Goal: Information Seeking & Learning: Learn about a topic

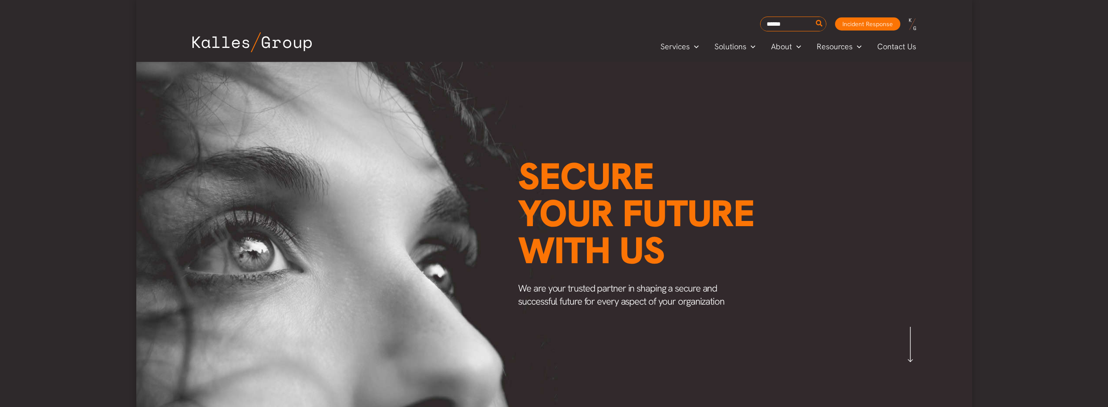
type input "******"
click at [814, 17] on button "Search" at bounding box center [819, 24] width 11 height 14
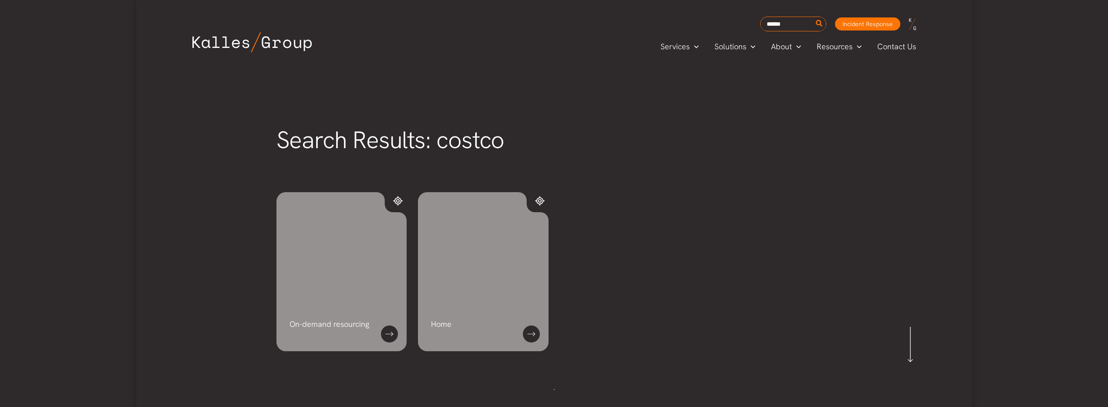
click at [334, 304] on div "On-demand resourcing" at bounding box center [342, 271] width 131 height 159
click at [386, 333] on link at bounding box center [389, 333] width 17 height 17
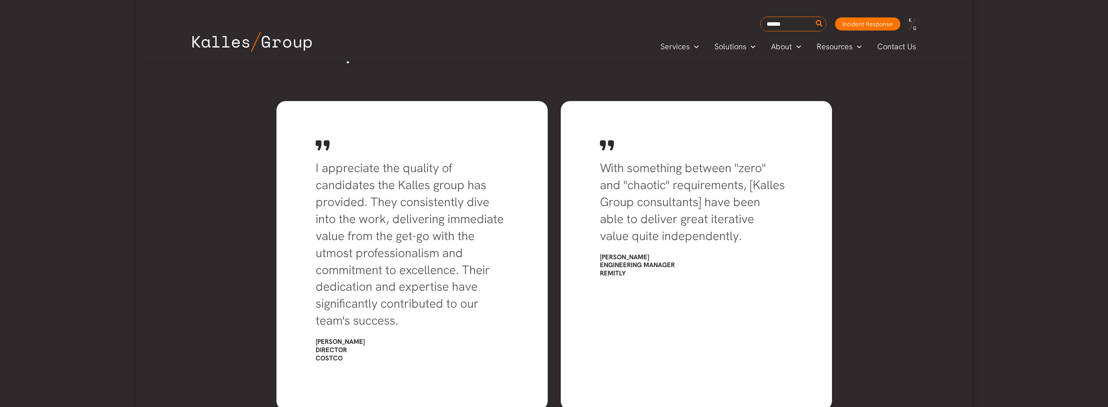
scroll to position [1606, 0]
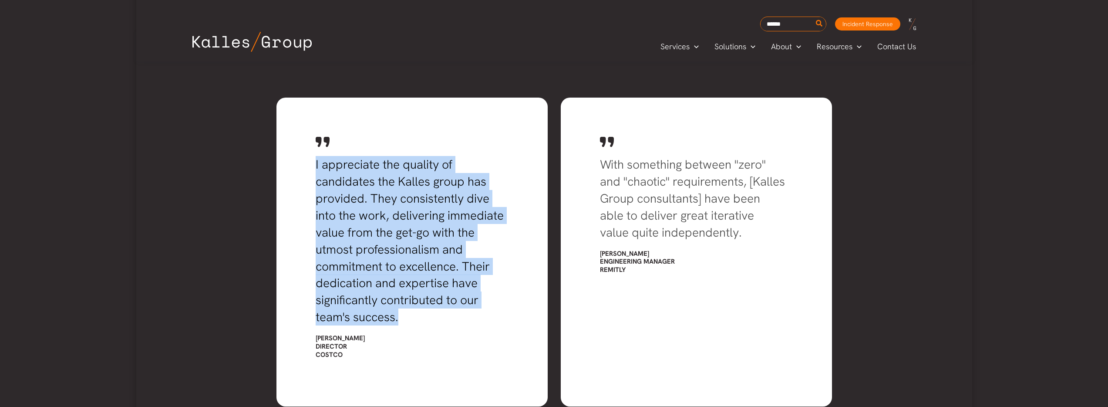
drag, startPoint x: 316, startPoint y: 166, endPoint x: 440, endPoint y: 313, distance: 192.3
click at [440, 313] on h3 "I appreciate the quality of candidates the Kalles group has provided. They cons…" at bounding box center [412, 240] width 193 height 169
copy span "I appreciate the quality of candidates the Kalles group has provided. They cons…"
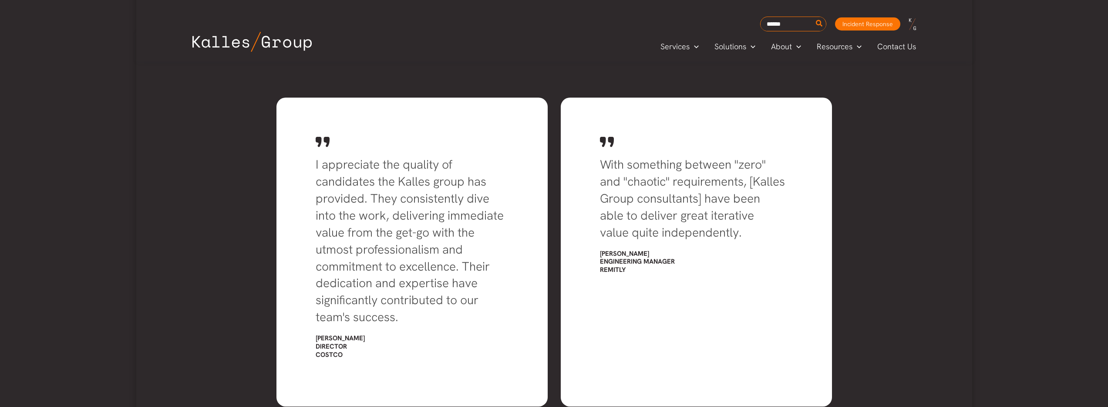
click at [313, 336] on div "I appreciate the quality of candidates the Kalles group has provided. They cons…" at bounding box center [412, 252] width 271 height 309
drag, startPoint x: 316, startPoint y: 339, endPoint x: 379, endPoint y: 339, distance: 62.7
click at [379, 339] on h6 "Shanna Crawford Director Costco" at bounding box center [412, 346] width 193 height 24
copy h6 "Shanna Crawford"
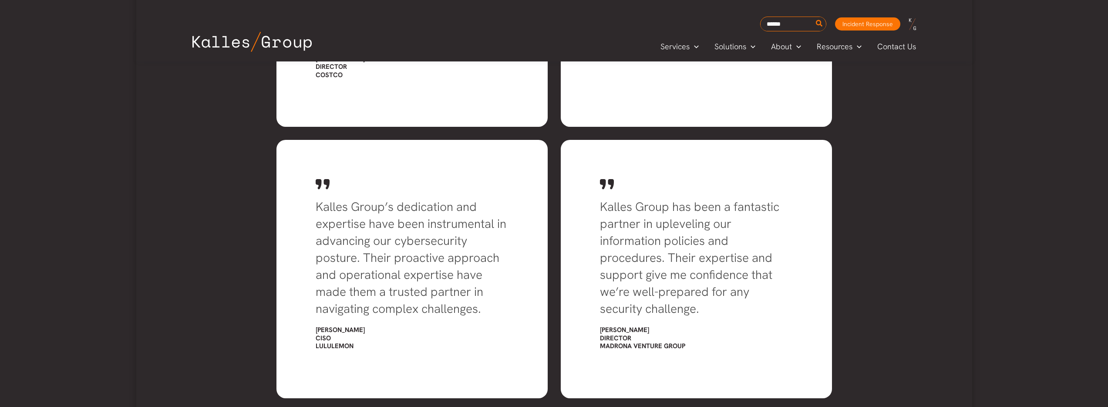
scroll to position [1883, 0]
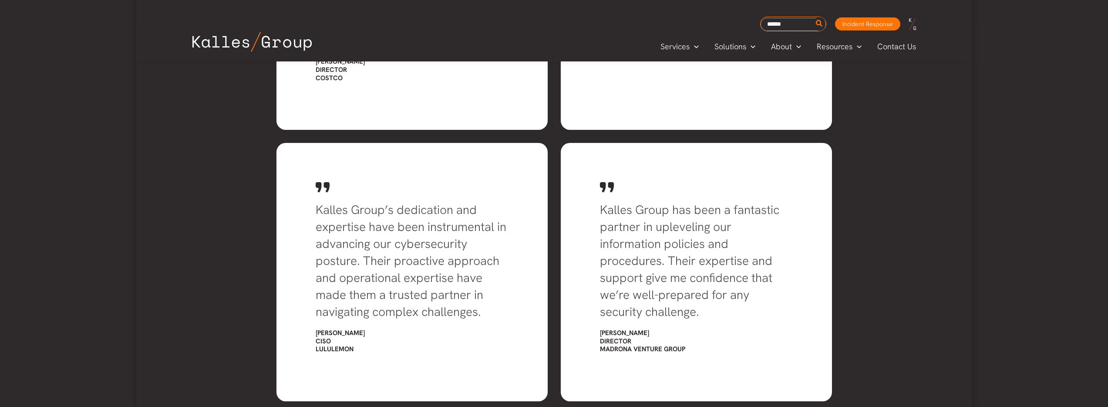
click at [785, 30] on input "Search for:" at bounding box center [793, 24] width 65 height 13
type input "******"
click at [814, 17] on button "Search" at bounding box center [819, 24] width 11 height 14
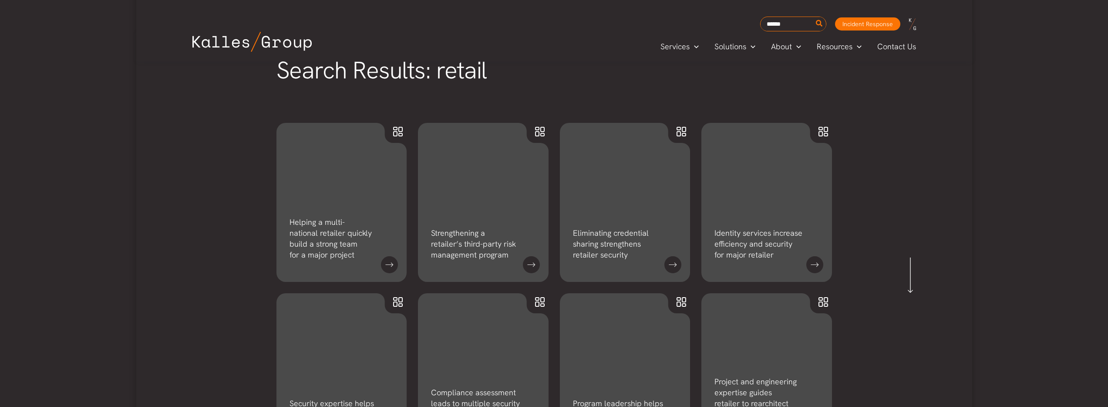
click at [452, 100] on div "Search Results: retail" at bounding box center [554, 81] width 573 height 65
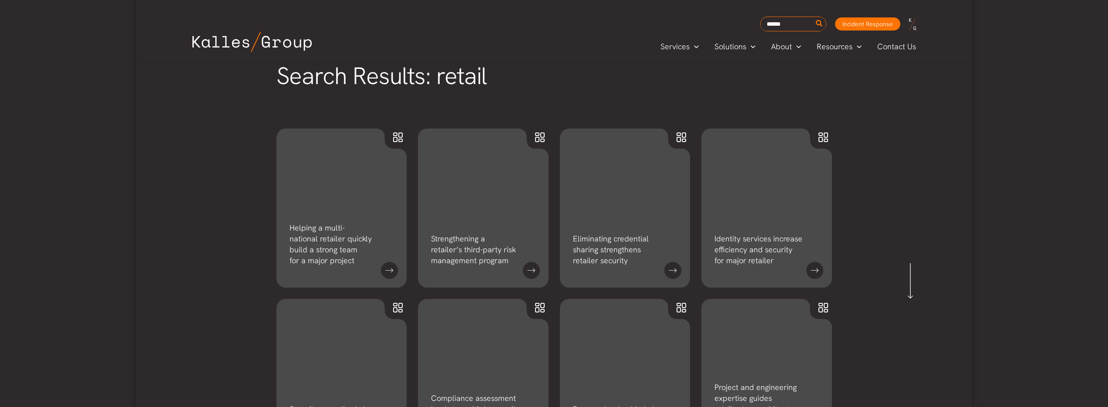
scroll to position [63, 0]
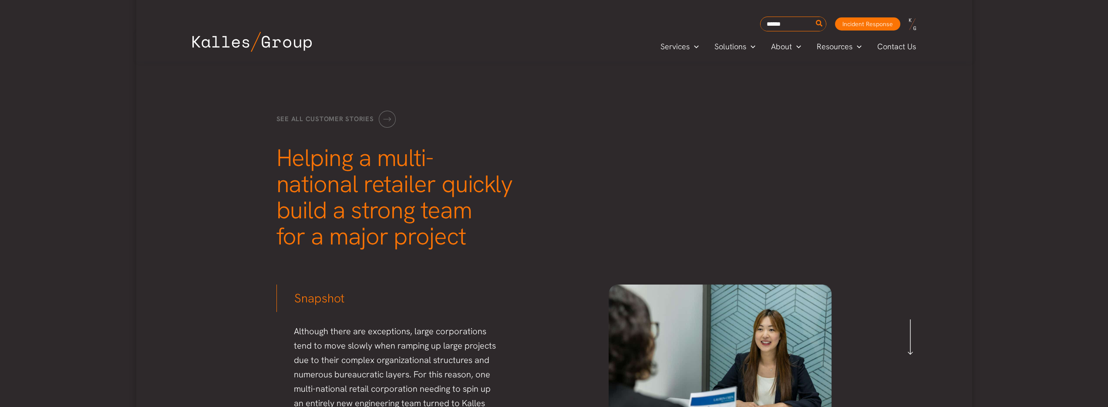
scroll to position [39, 0]
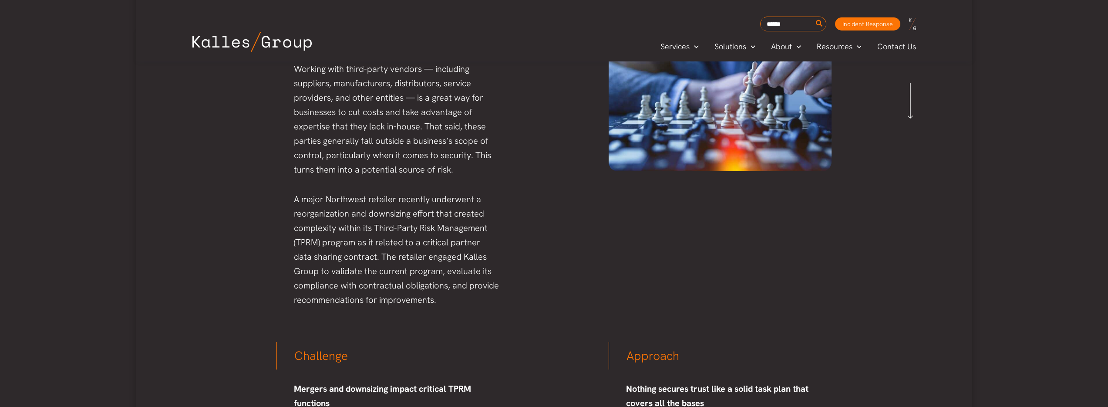
scroll to position [245, 0]
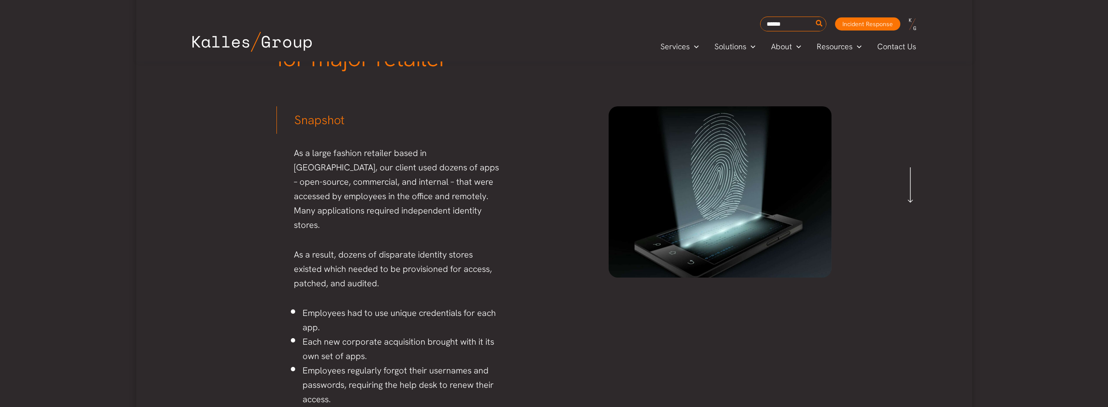
scroll to position [160, 0]
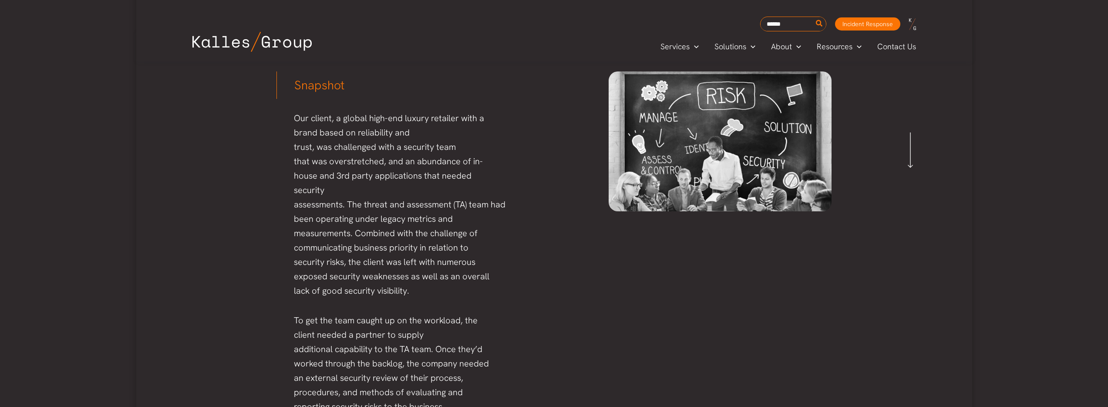
scroll to position [196, 0]
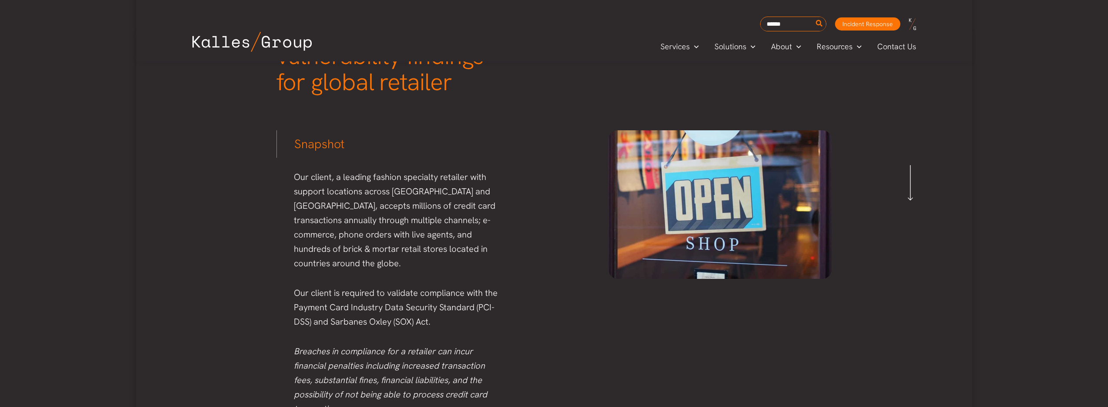
scroll to position [163, 0]
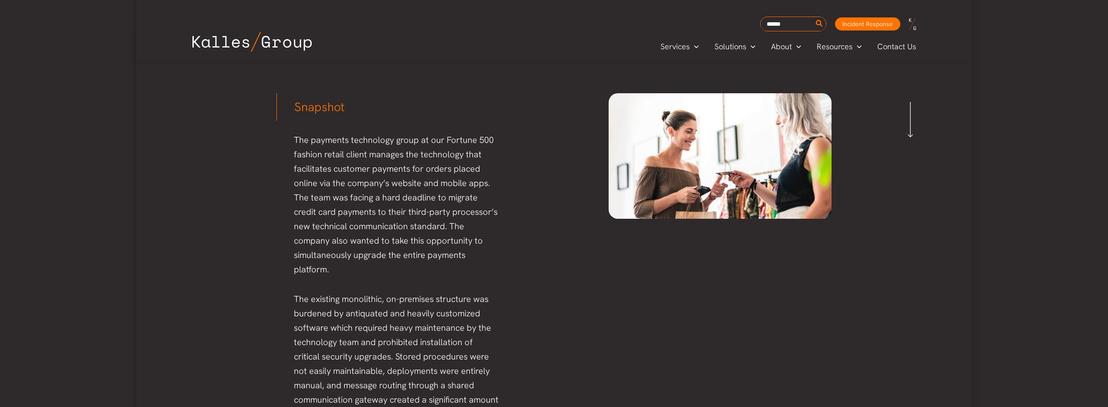
scroll to position [229, 0]
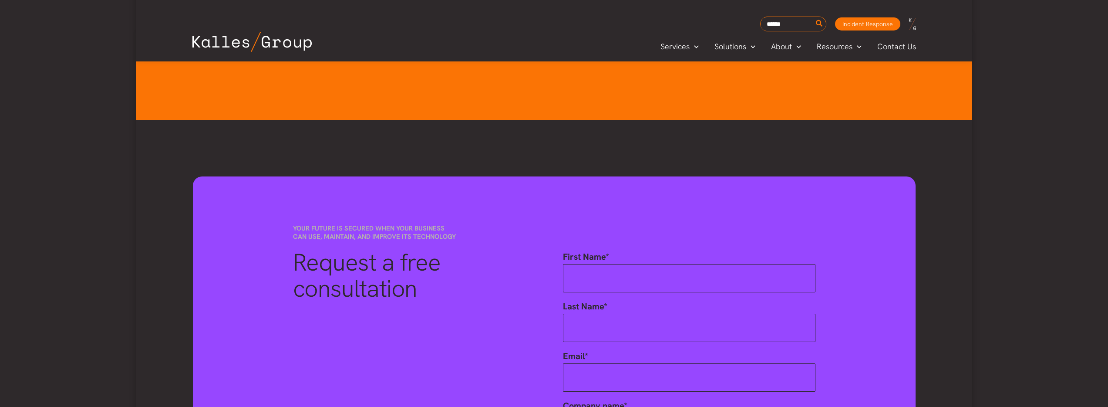
scroll to position [1314, 0]
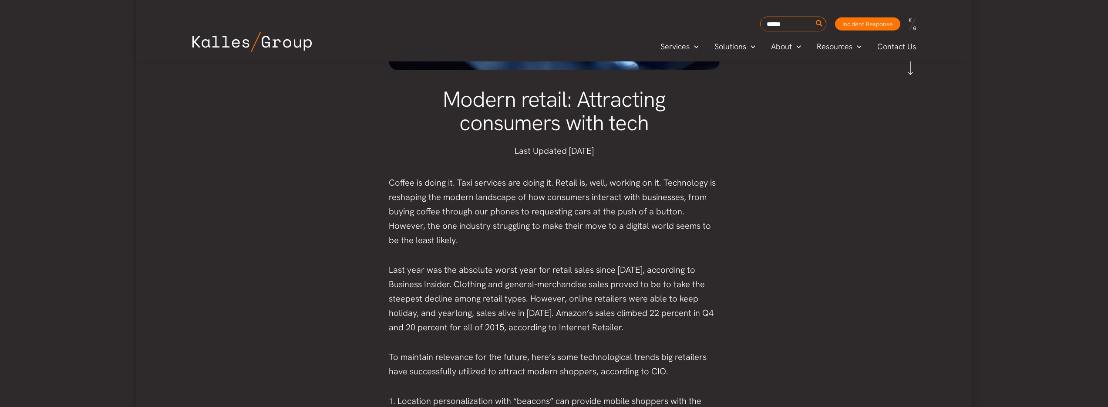
scroll to position [287, 0]
click at [839, 68] on span "Customer Stories" at bounding box center [848, 68] width 60 height 10
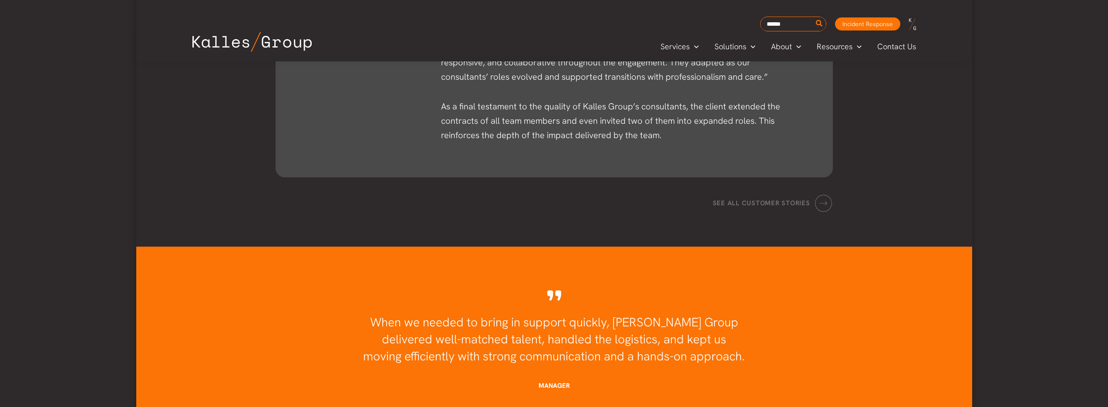
scroll to position [1934, 0]
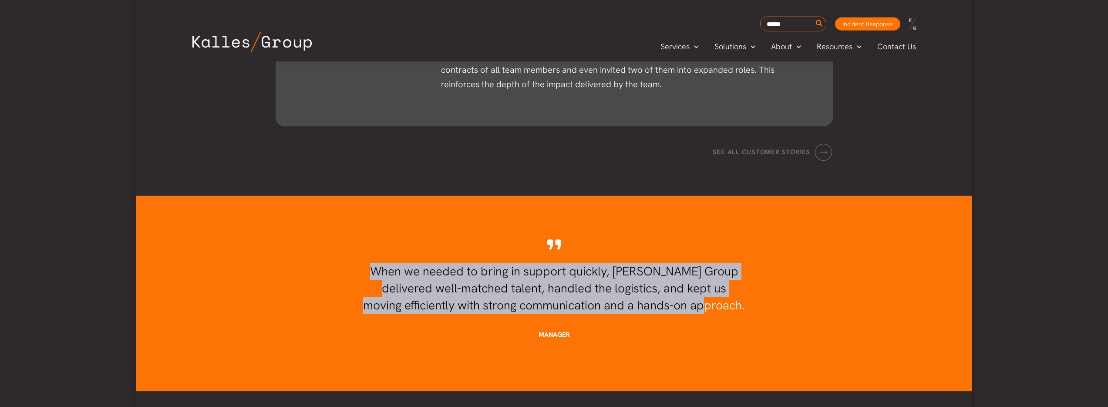
drag, startPoint x: 294, startPoint y: 256, endPoint x: 815, endPoint y: 276, distance: 521.7
click at [815, 276] on h3 "When we needed to bring in support quickly, Kalles Group delivered well-matched…" at bounding box center [555, 288] width 556 height 51
copy span "When we needed to bring in support quickly, Kalles Group delivered well-matched…"
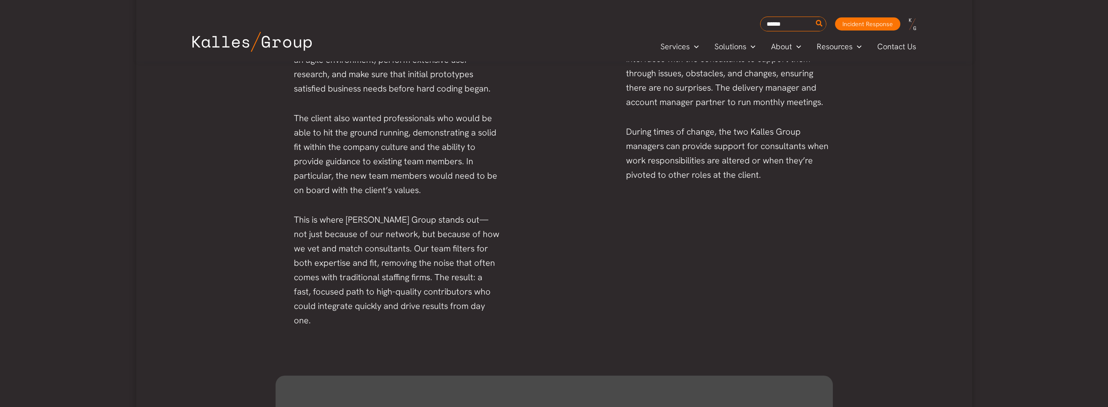
scroll to position [1185, 0]
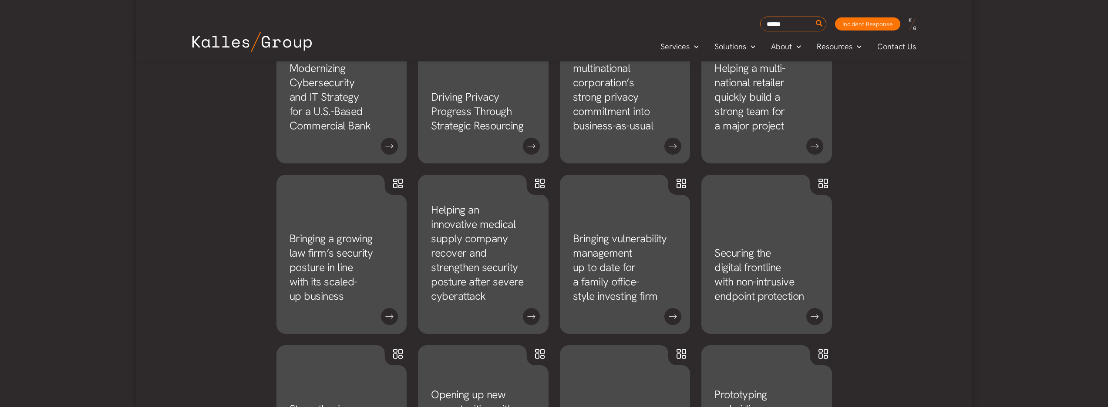
scroll to position [546, 0]
